Goal: Task Accomplishment & Management: Use online tool/utility

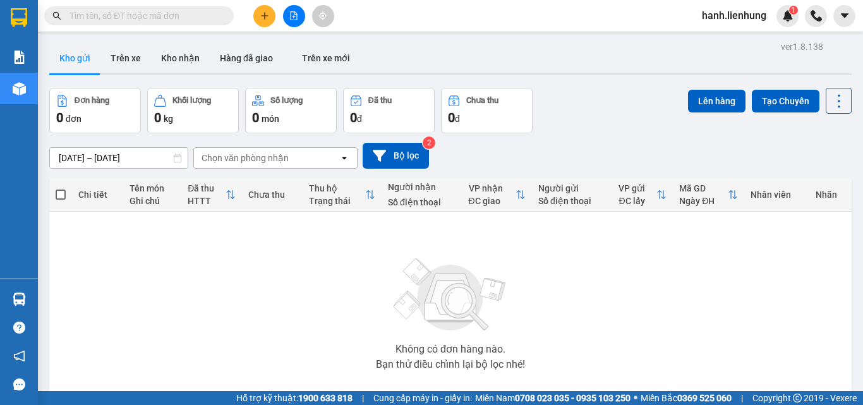
click at [295, 18] on icon "file-add" at bounding box center [293, 15] width 9 height 9
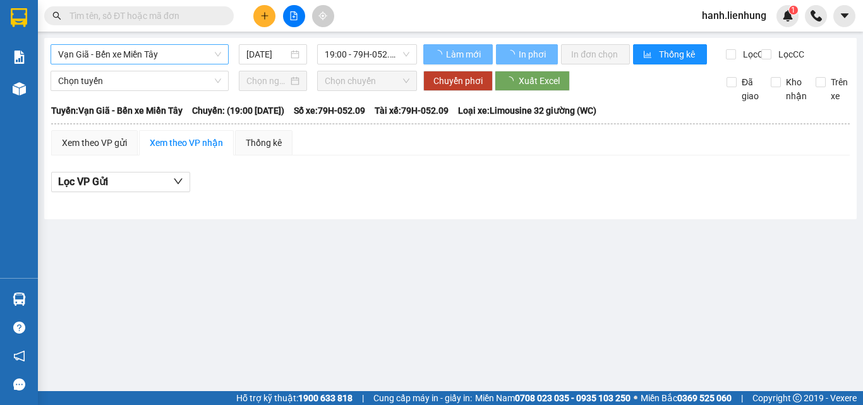
click at [129, 54] on span "Vạn Giã - Bến xe Miền Tây" at bounding box center [139, 54] width 163 height 19
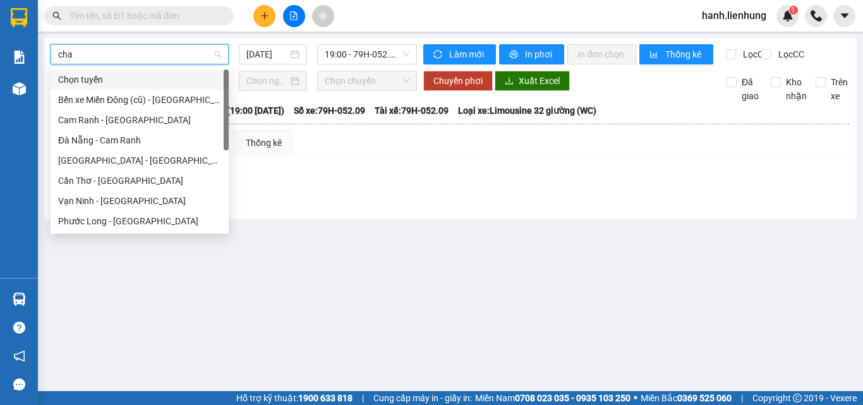
type input "chau"
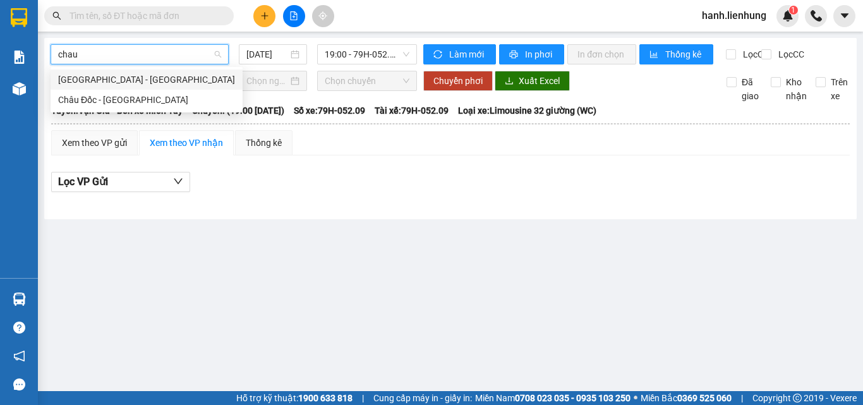
click at [138, 81] on div "[GEOGRAPHIC_DATA] - [GEOGRAPHIC_DATA]" at bounding box center [146, 80] width 177 height 14
type input "[DATE]"
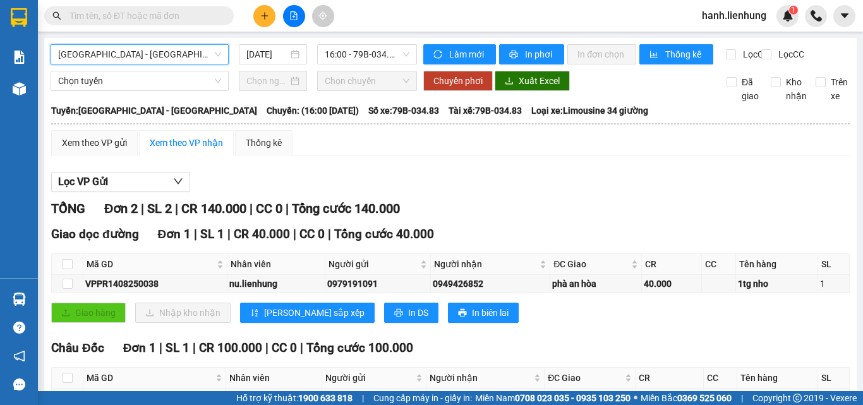
click at [547, 178] on div "Lọc VP Gửi TỔNG Đơn 2 | SL 2 | CR 140.000 | CC 0 | Tổng cước 140.000 Giao dọc …" at bounding box center [450, 309] width 798 height 287
click at [141, 54] on span "[GEOGRAPHIC_DATA] - [GEOGRAPHIC_DATA]" at bounding box center [139, 54] width 163 height 19
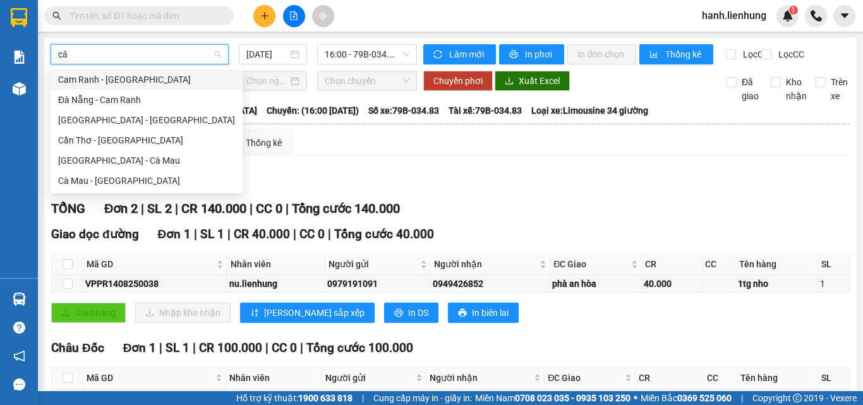
type input "cân"
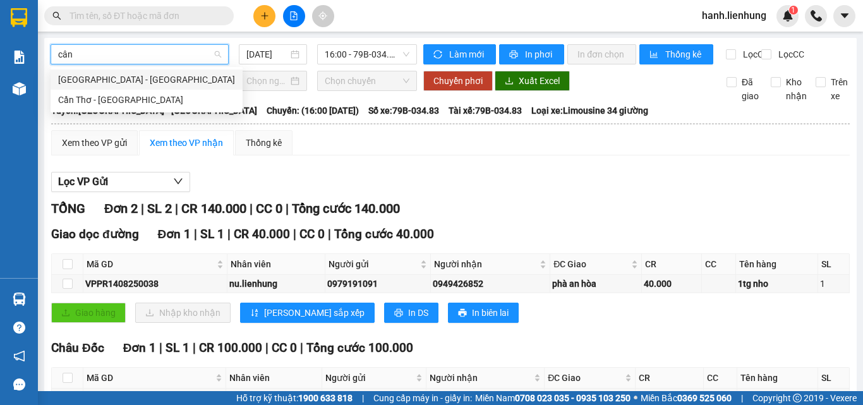
click at [139, 80] on div "[GEOGRAPHIC_DATA] - [GEOGRAPHIC_DATA]" at bounding box center [146, 80] width 177 height 14
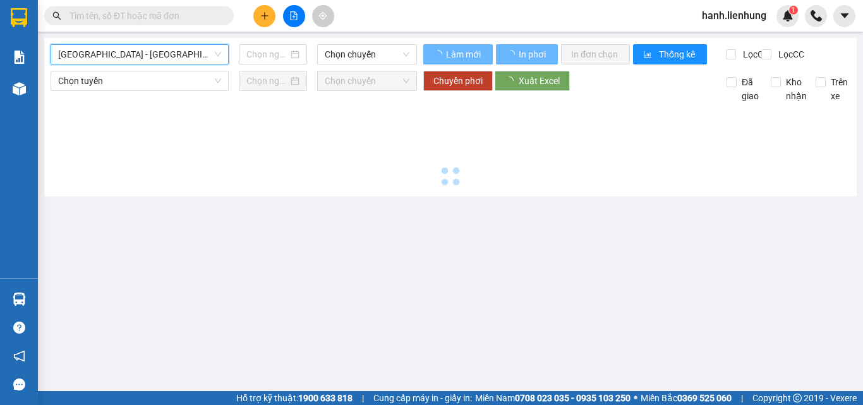
type input "[DATE]"
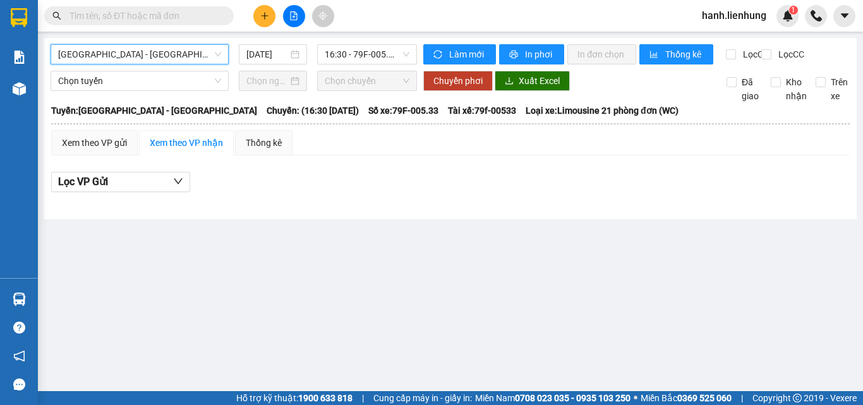
click at [177, 16] on input "text" at bounding box center [143, 16] width 149 height 14
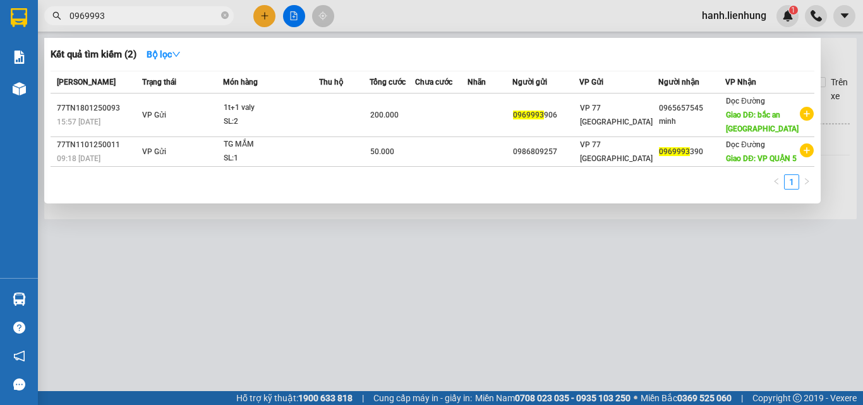
type input "0969993"
click at [536, 262] on div at bounding box center [431, 202] width 863 height 405
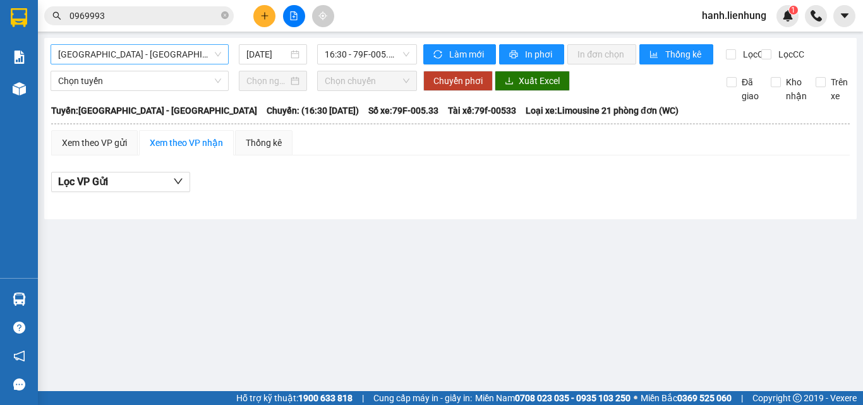
click at [528, 251] on main "[GEOGRAPHIC_DATA] - [GEOGRAPHIC_DATA] [DATE] 16:30 - 79F-005.33 Làm mới In phơi…" at bounding box center [431, 195] width 863 height 391
